Goal: Find contact information: Find contact information

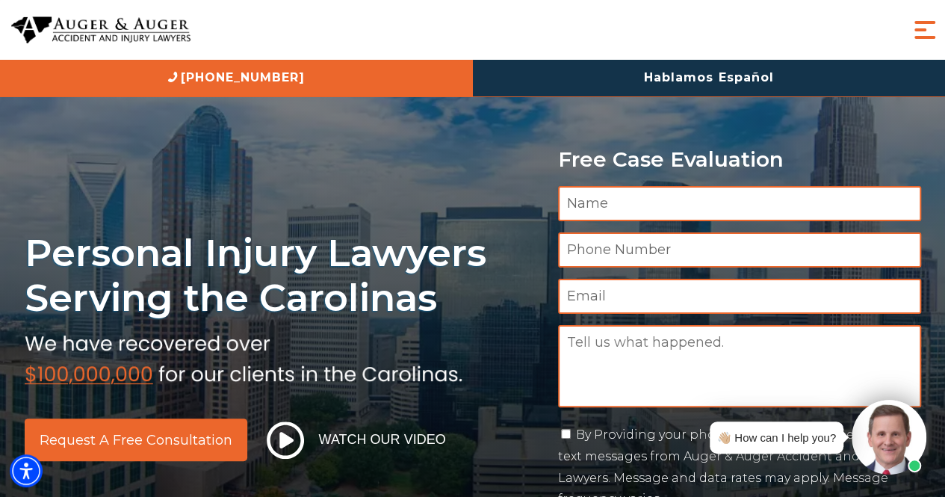
click at [917, 29] on span "Menu" at bounding box center [925, 30] width 30 height 30
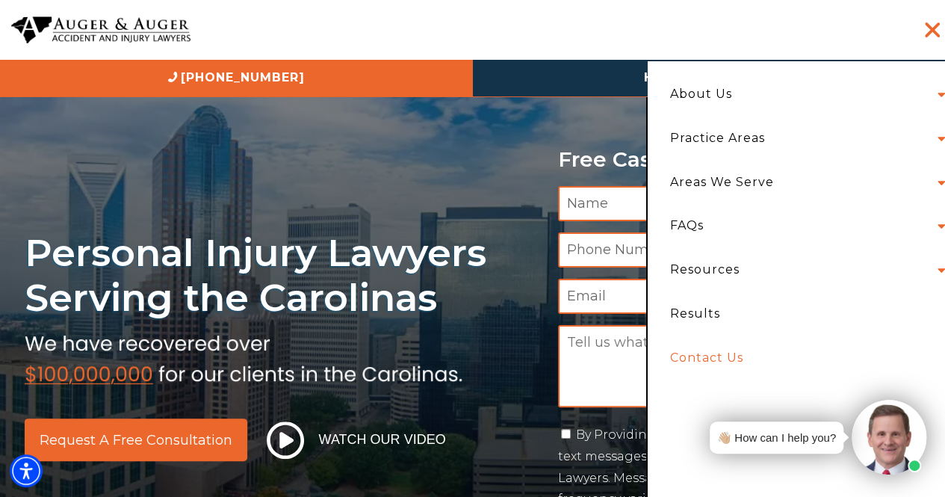
click at [726, 350] on link "Contact Us" at bounding box center [804, 358] width 290 height 44
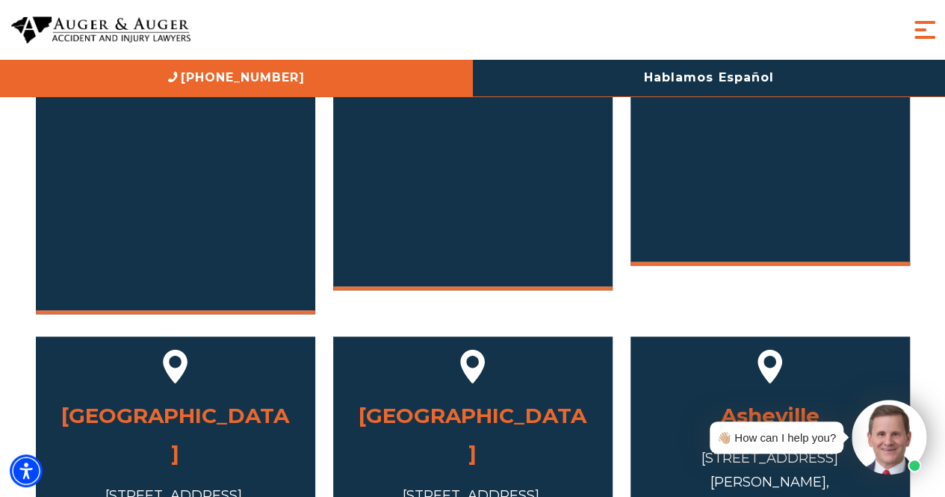
scroll to position [822, 0]
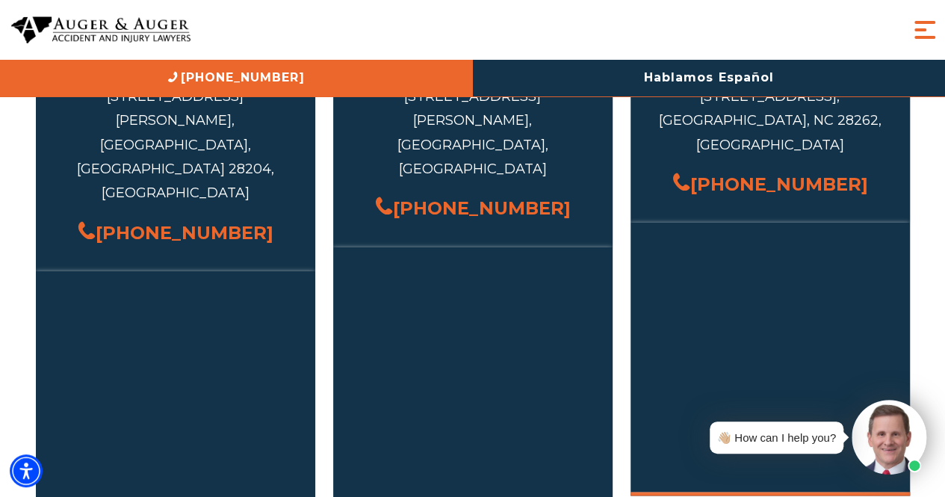
click at [911, 26] on span "Menu" at bounding box center [925, 30] width 30 height 30
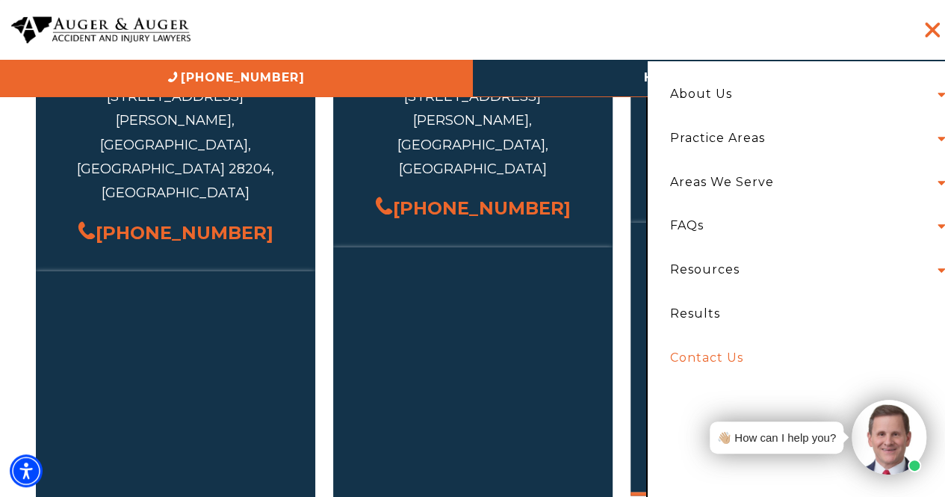
click at [775, 88] on li "About Us Attorneys Herbert Auger Arlene Auger Hunter Gillespie Madison McLawhor…" at bounding box center [804, 94] width 290 height 44
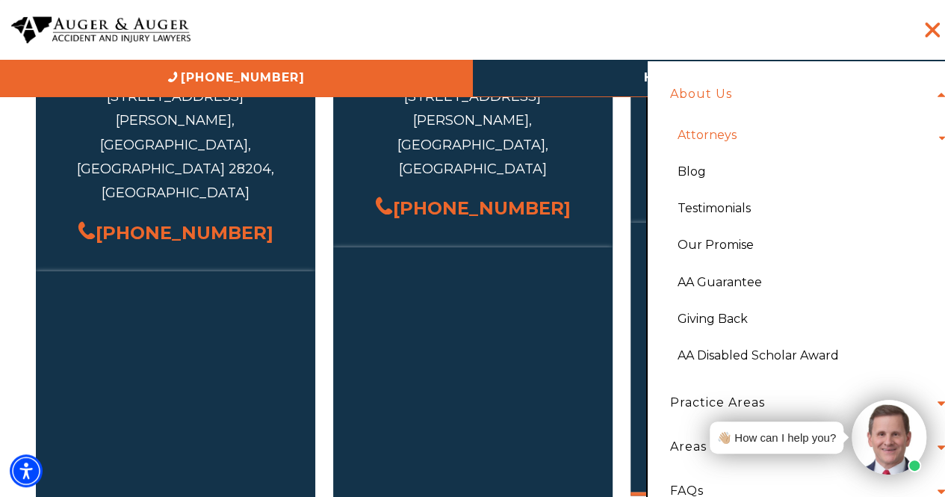
click at [725, 129] on link "Attorneys" at bounding box center [706, 135] width 81 height 37
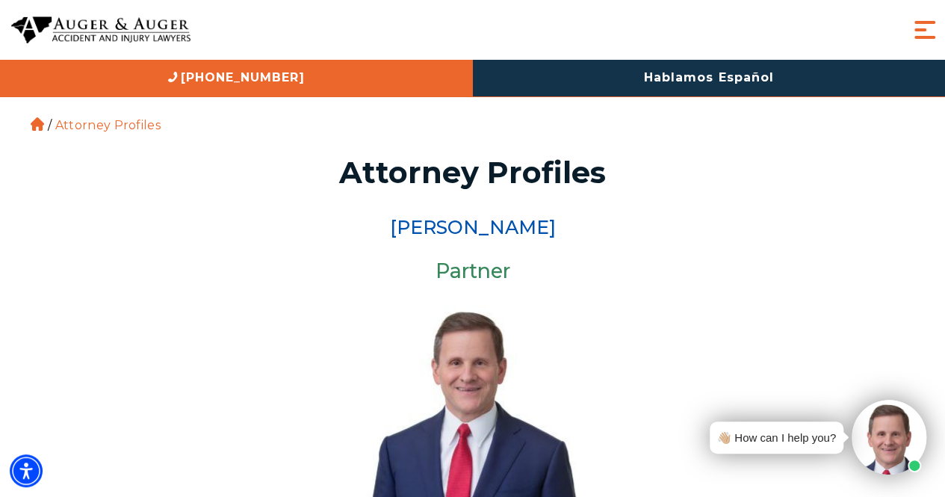
click at [908, 26] on div "About Us Attorneys [PERSON_NAME] [PERSON_NAME] [PERSON_NAME] [PERSON_NAME][GEOG…" at bounding box center [472, 30] width 945 height 60
click at [914, 29] on span "Menu" at bounding box center [925, 30] width 30 height 30
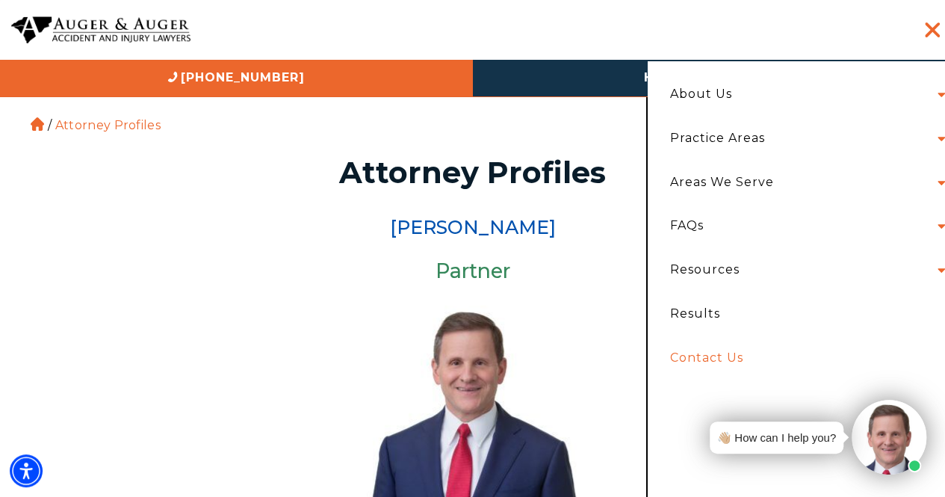
drag, startPoint x: 713, startPoint y: 352, endPoint x: 704, endPoint y: 359, distance: 12.3
click at [704, 359] on link "Contact Us" at bounding box center [804, 358] width 290 height 44
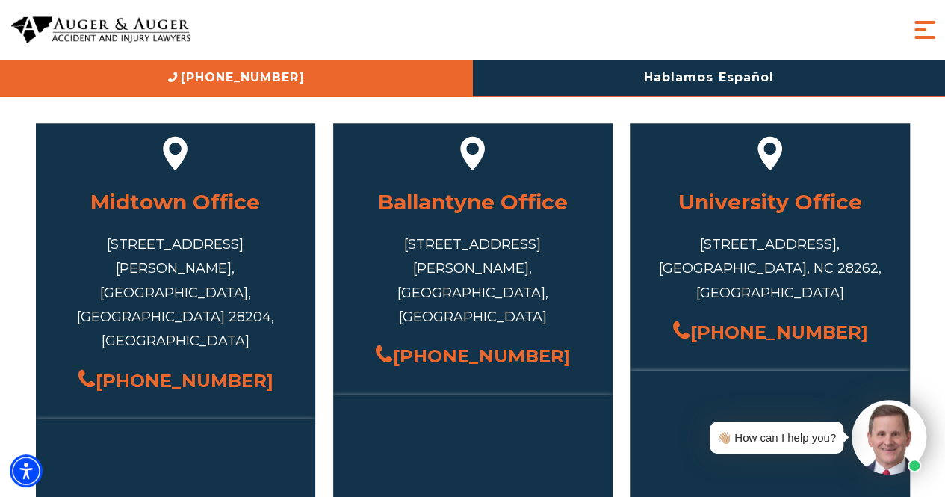
scroll to position [672, 0]
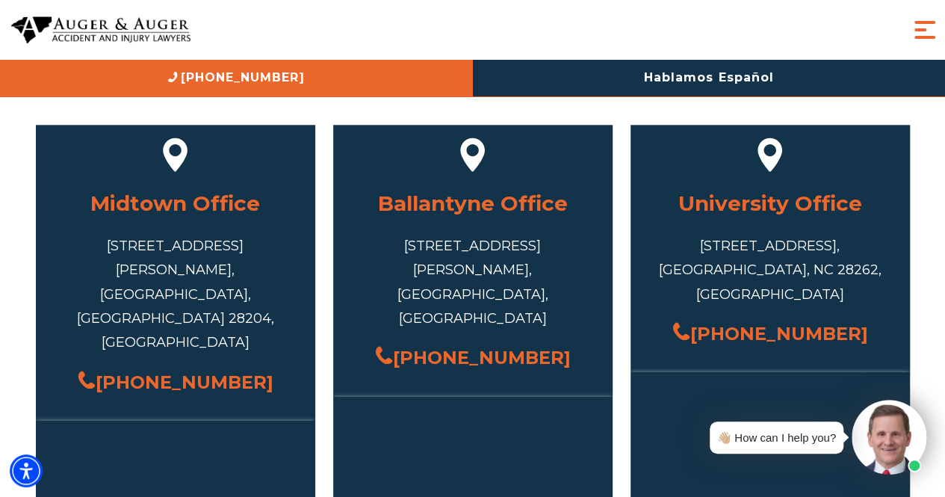
click at [215, 198] on h3 "Midtown Office" at bounding box center [175, 203] width 235 height 37
click at [314, 208] on div "Midtown Office 717 S Torrence St #101, Charlotte, NC 28204, USA (704) 751-1475" at bounding box center [175, 420] width 297 height 591
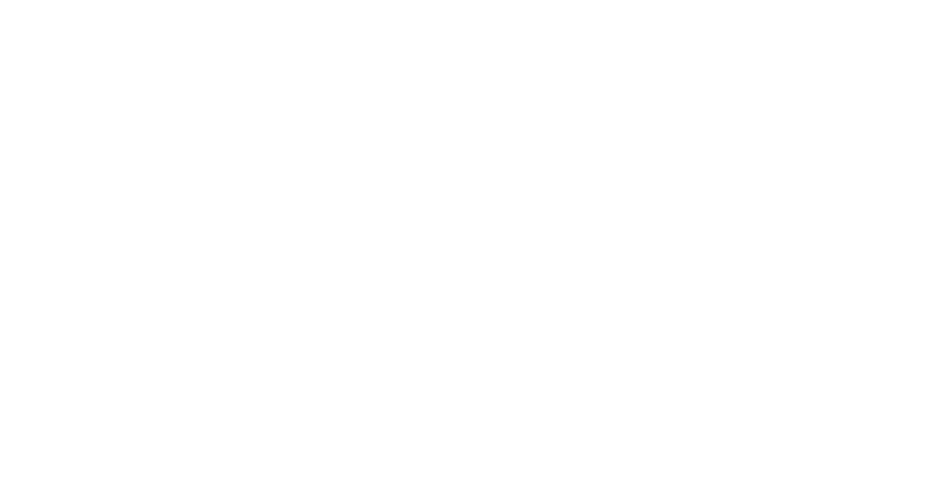
scroll to position [672, 0]
